Goal: Book appointment/travel/reservation

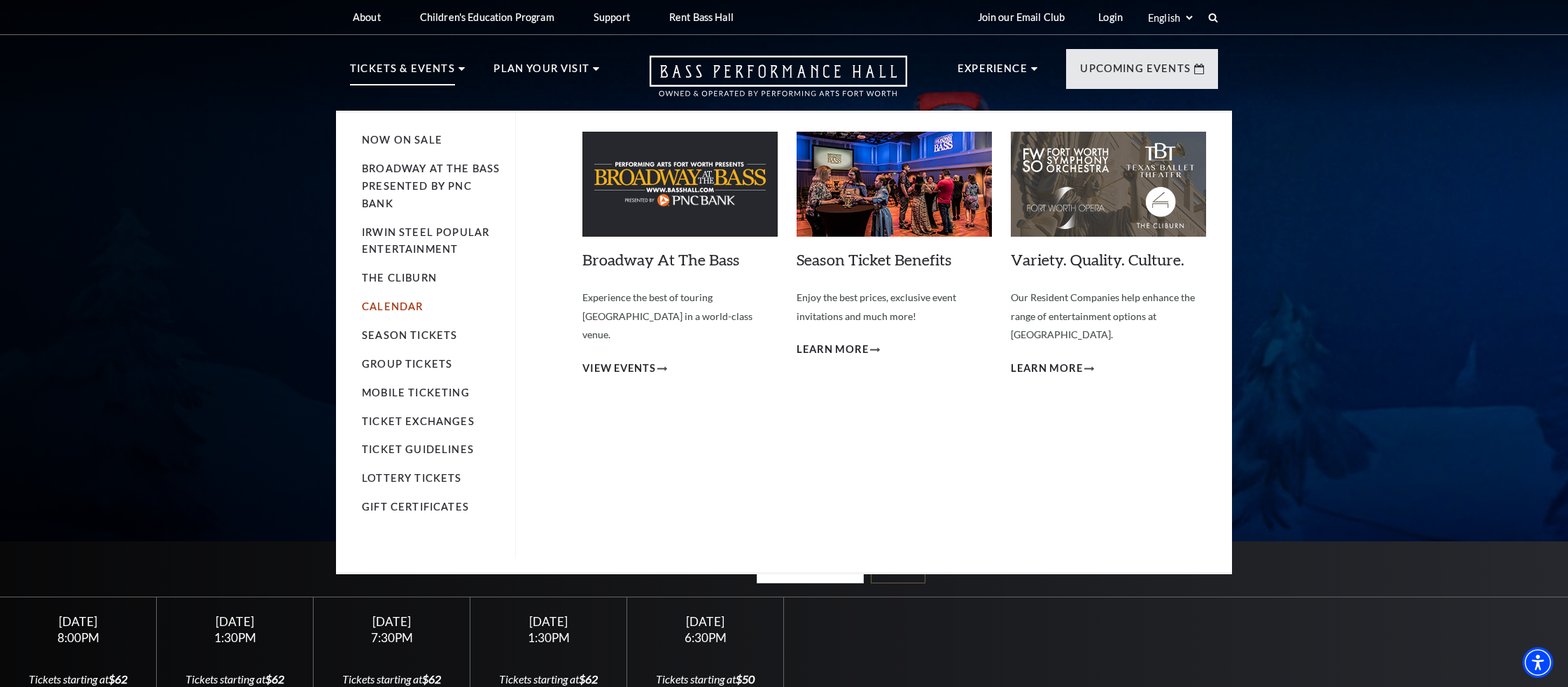
click at [388, 310] on link "Calendar" at bounding box center [392, 306] width 61 height 12
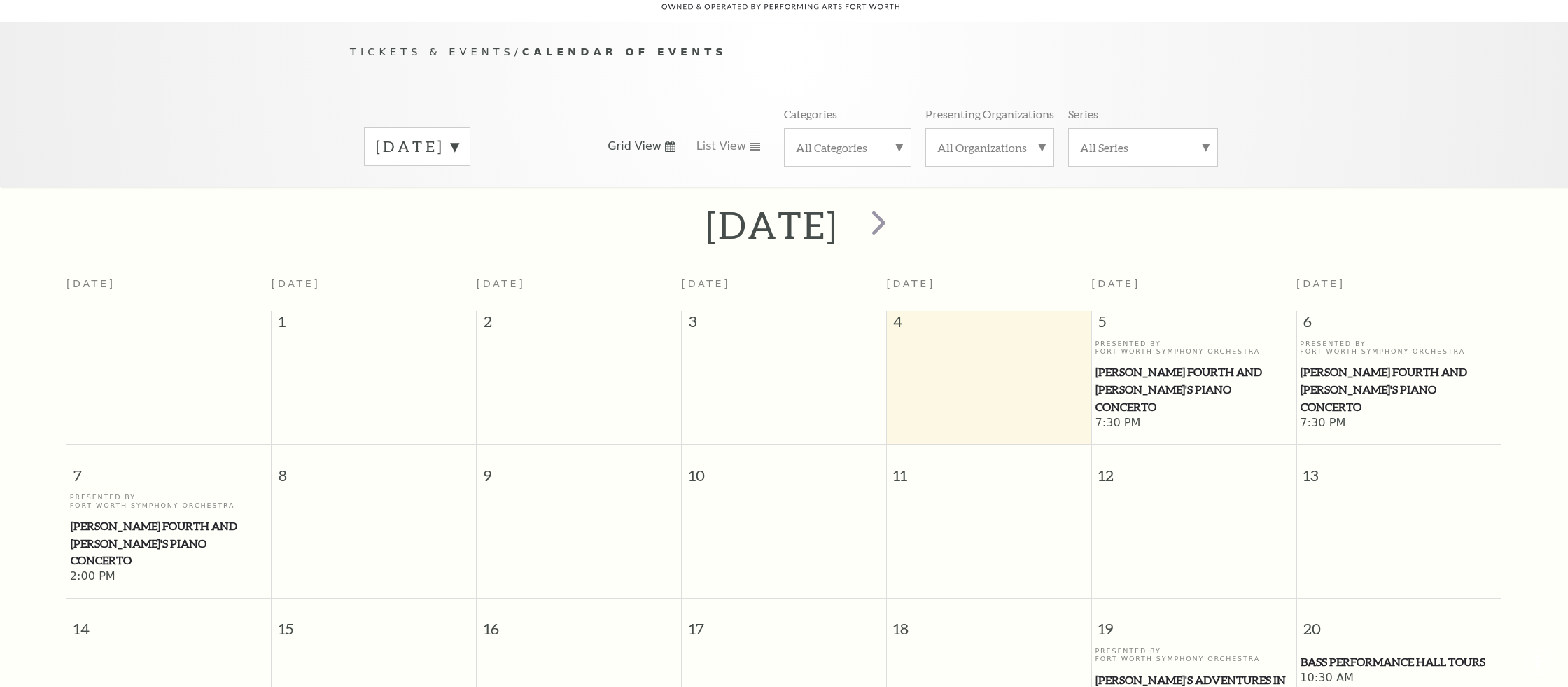
scroll to position [124, 0]
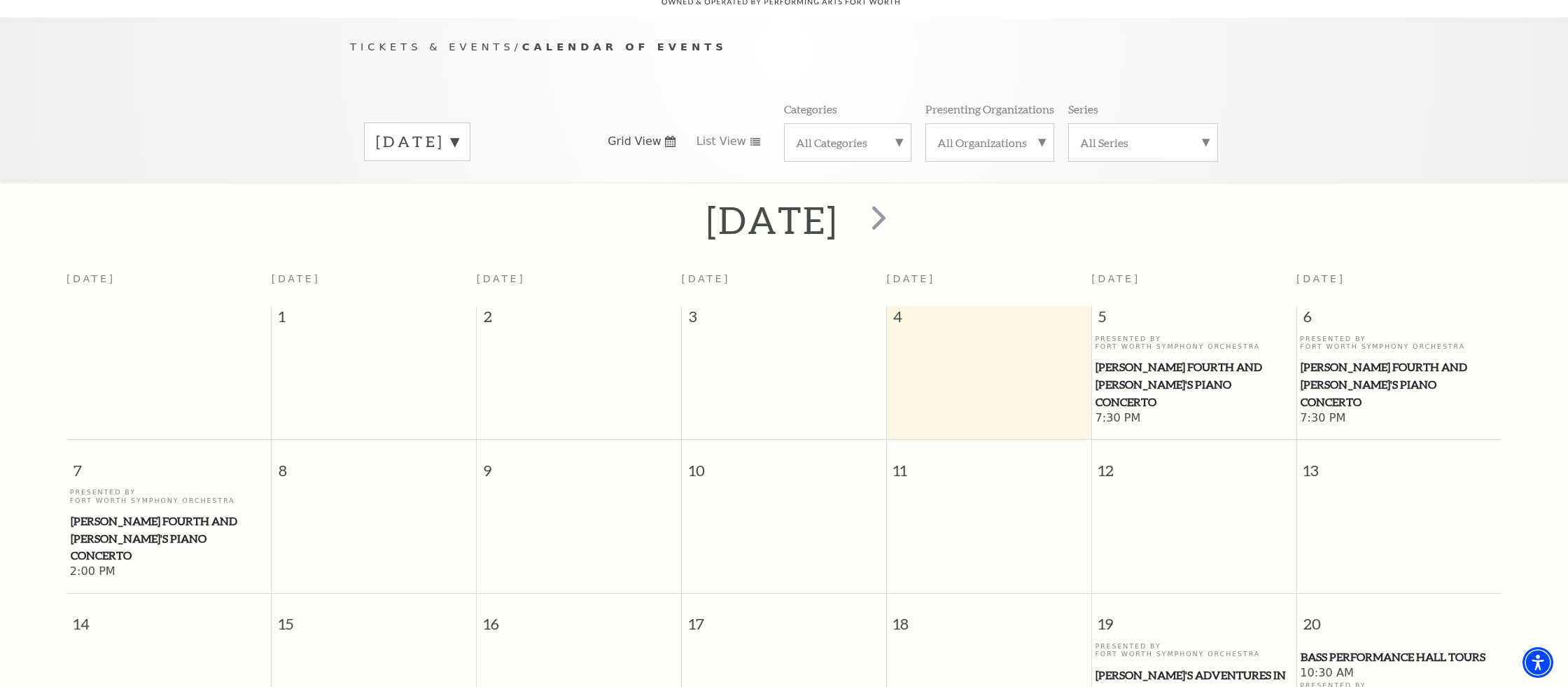
click at [470, 123] on div "[DATE]" at bounding box center [417, 142] width 107 height 39
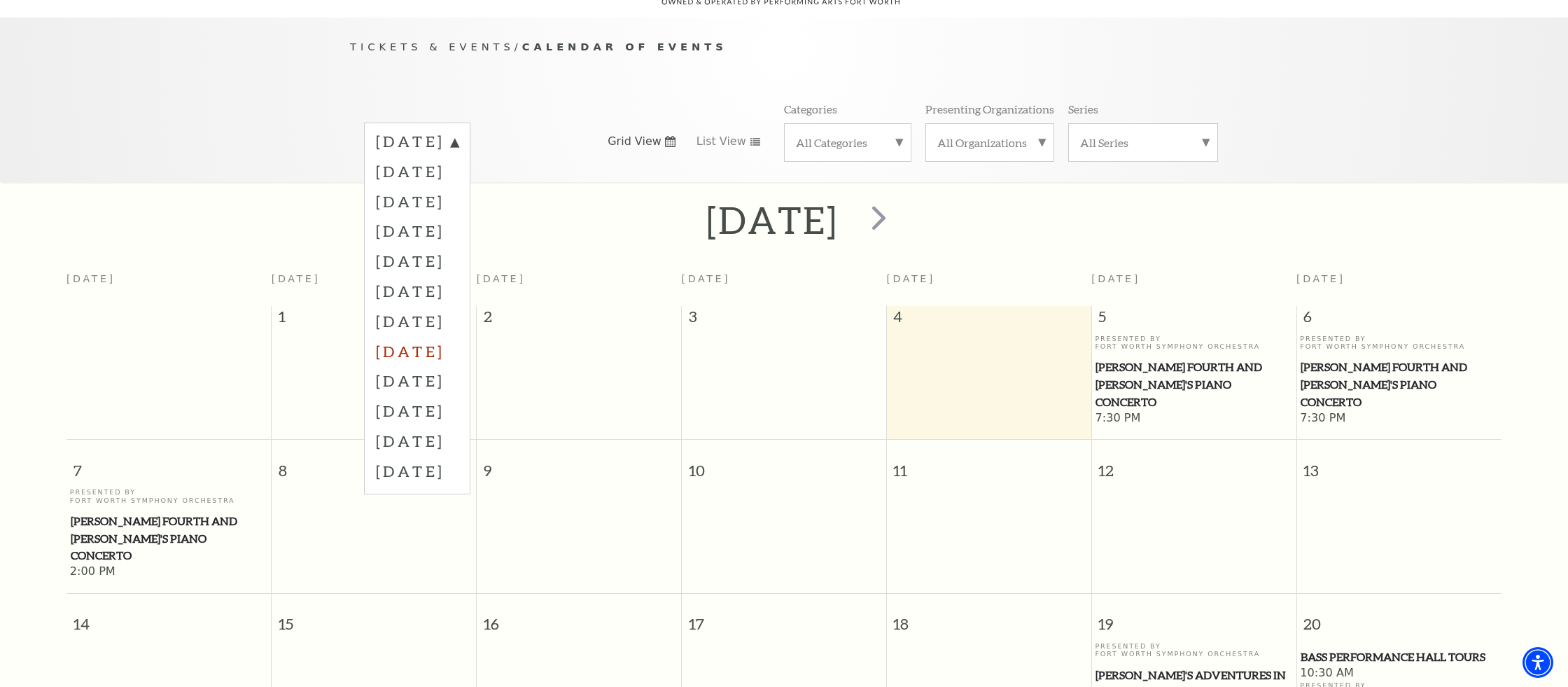
scroll to position [124, 0]
click at [437, 215] on label "[DATE]" at bounding box center [417, 230] width 82 height 30
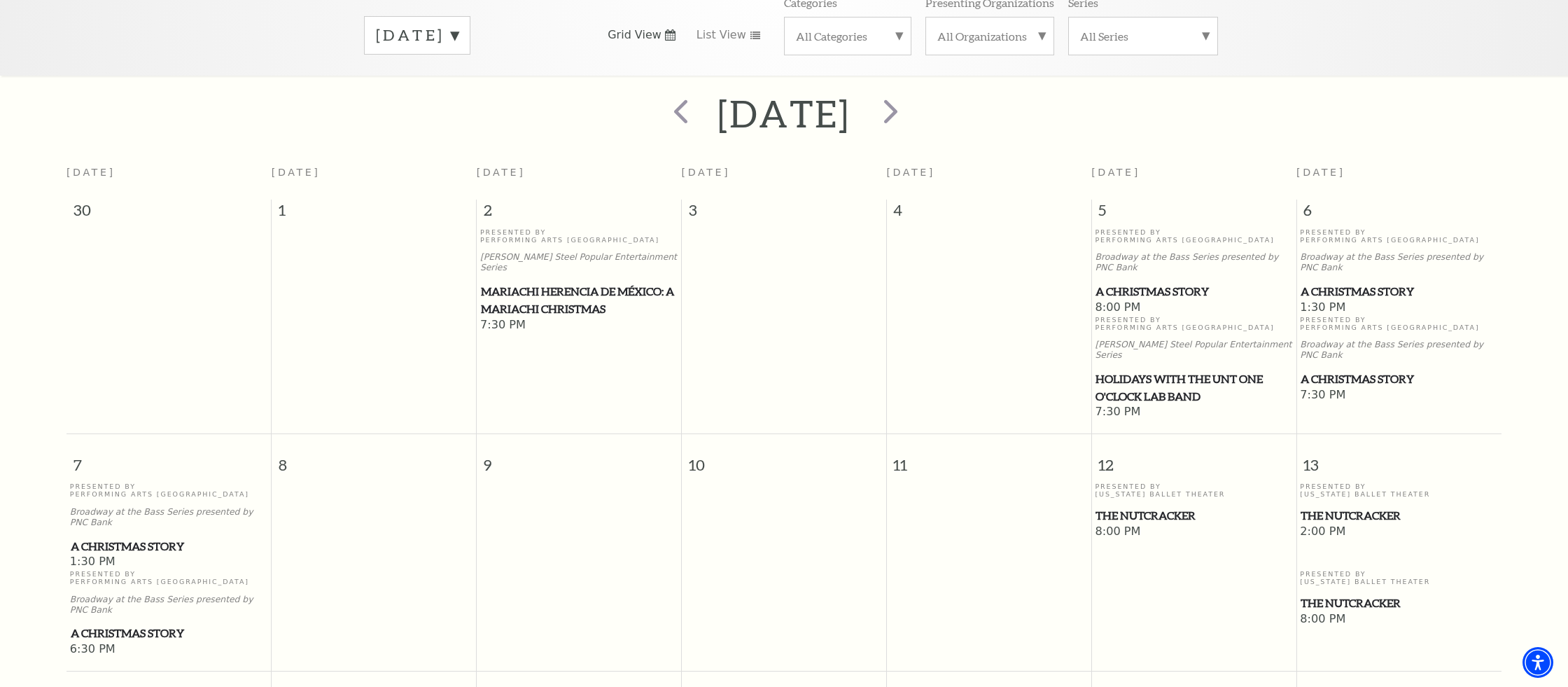
scroll to position [229, 0]
